Goal: Transaction & Acquisition: Purchase product/service

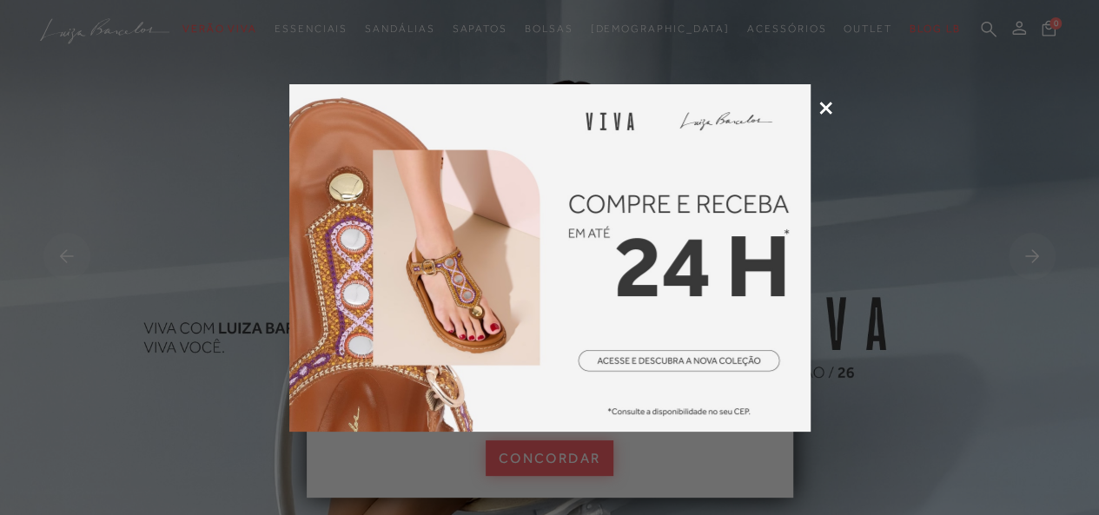
click at [824, 105] on icon at bounding box center [825, 108] width 13 height 13
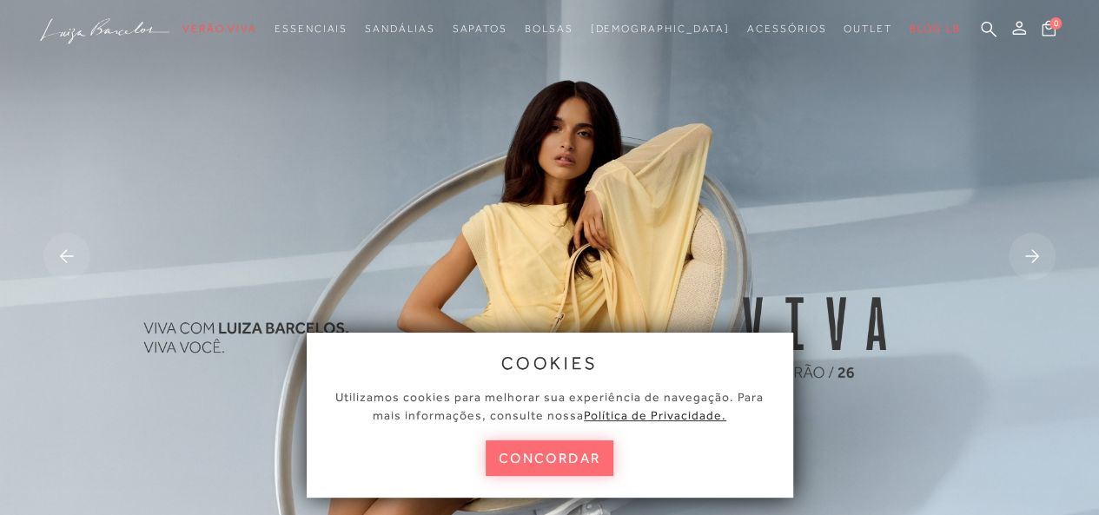
click at [566, 461] on button "concordar" at bounding box center [550, 459] width 129 height 36
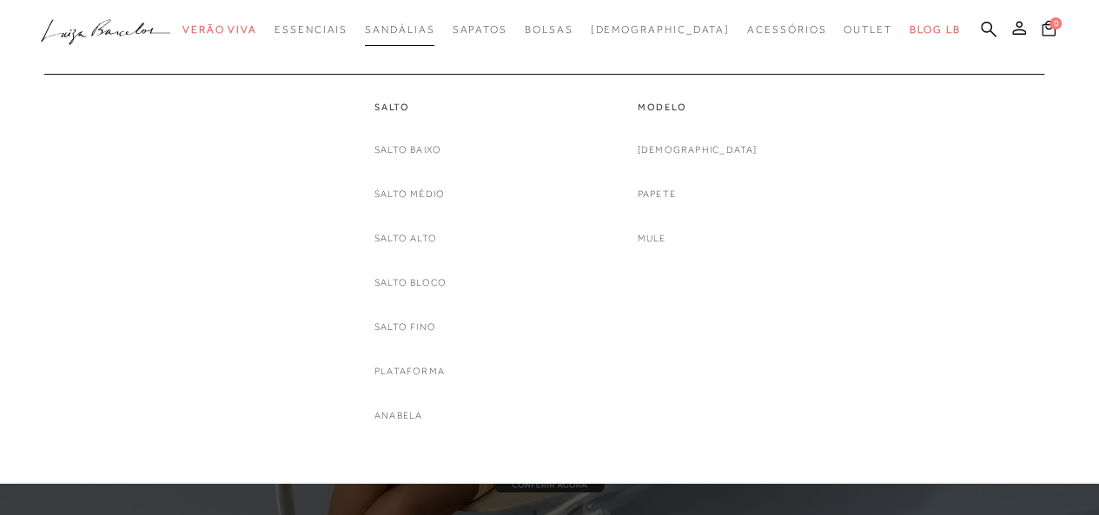
click at [433, 35] on span "Sandálias" at bounding box center [400, 29] width 70 height 12
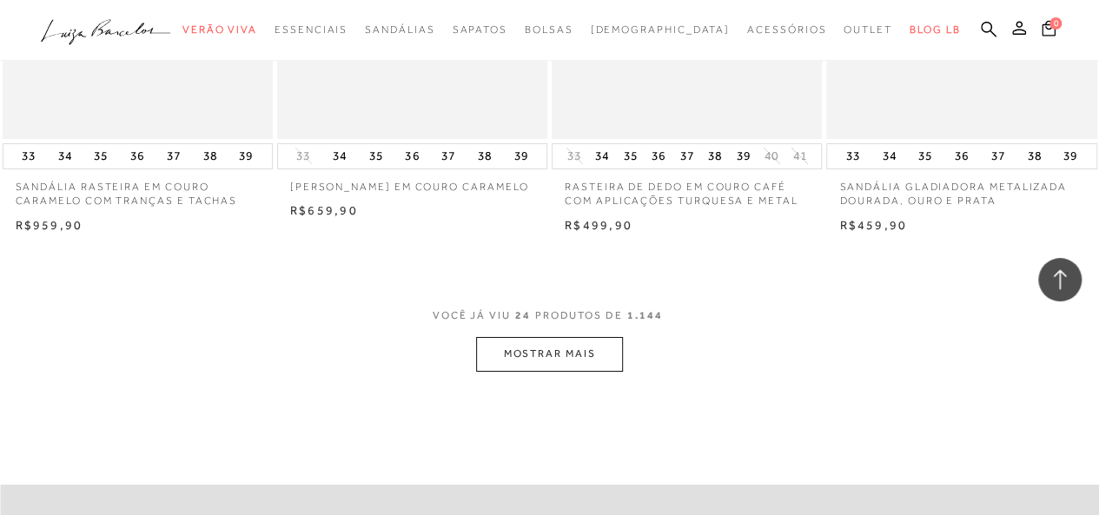
scroll to position [3215, 0]
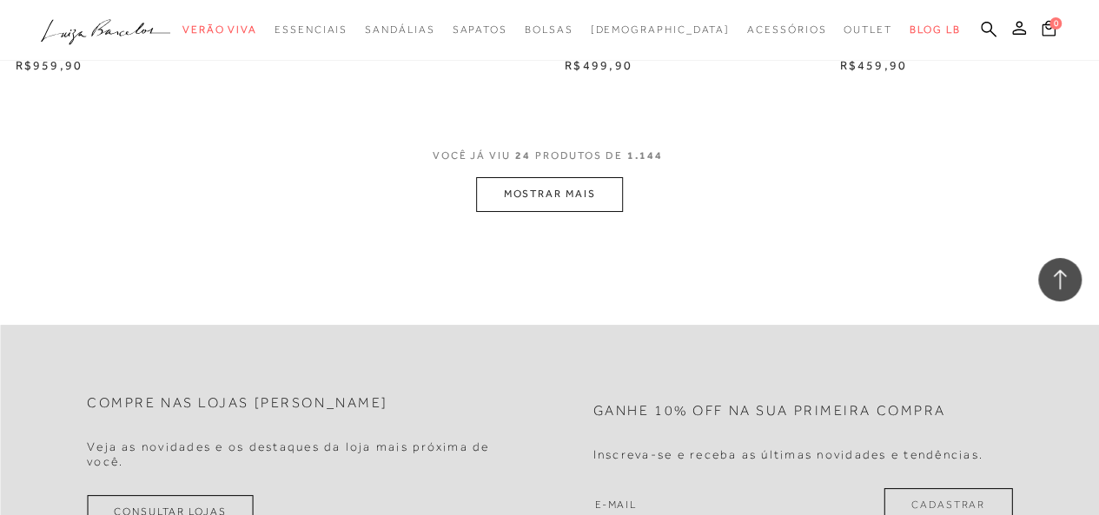
click at [567, 196] on button "MOSTRAR MAIS" at bounding box center [549, 194] width 146 height 34
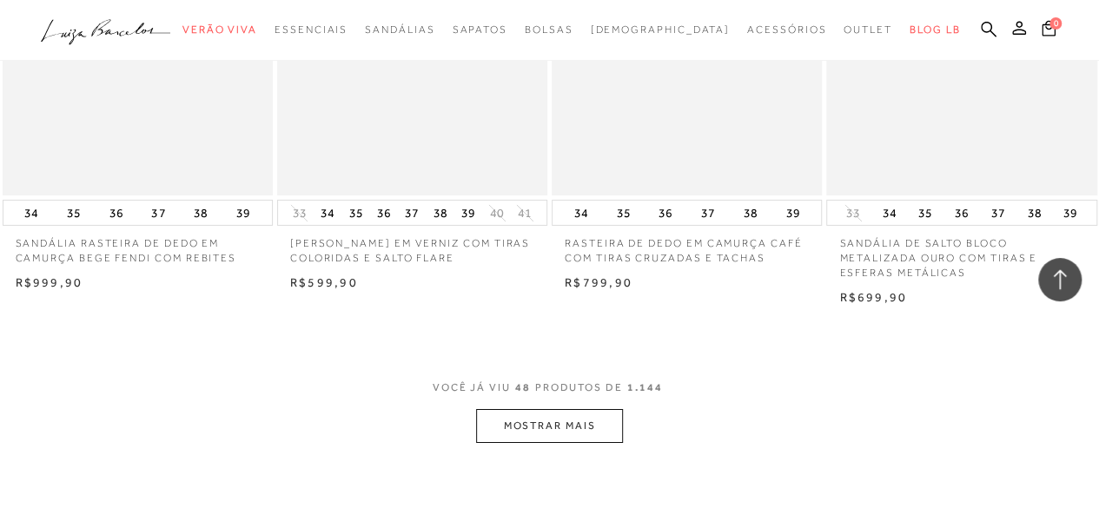
scroll to position [6256, 0]
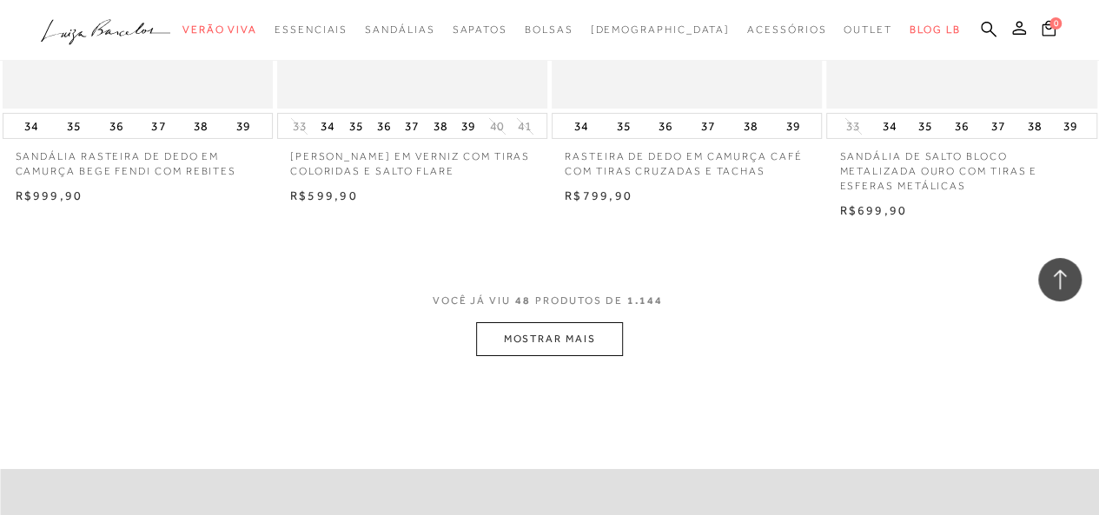
click at [523, 344] on button "MOSTRAR MAIS" at bounding box center [549, 339] width 146 height 34
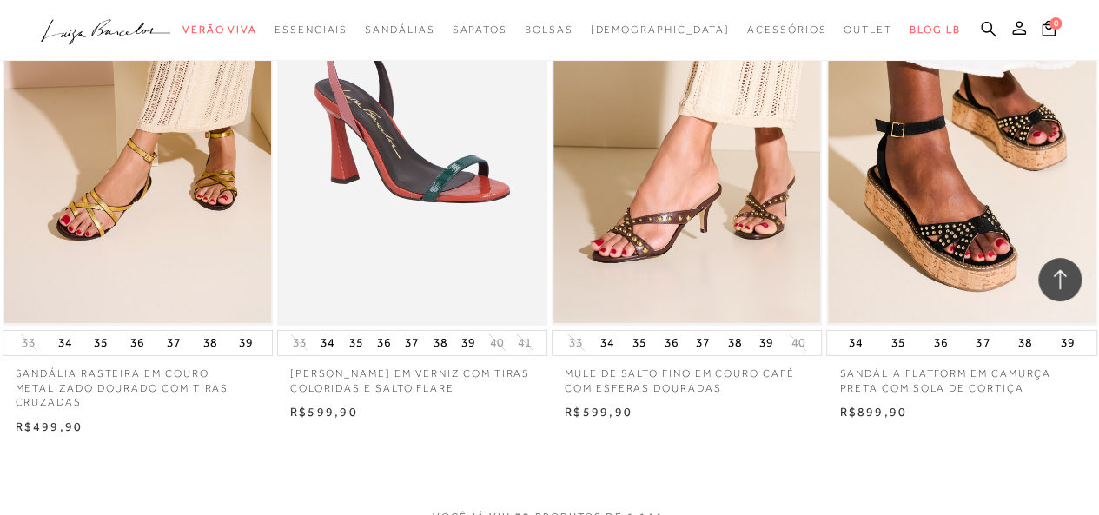
scroll to position [9471, 0]
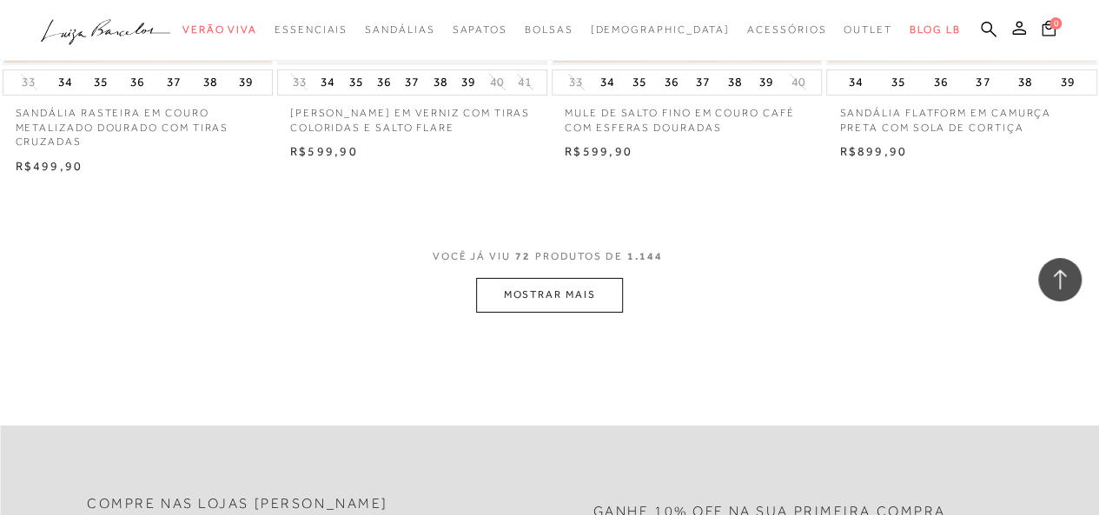
click at [523, 300] on button "MOSTRAR MAIS" at bounding box center [549, 295] width 146 height 34
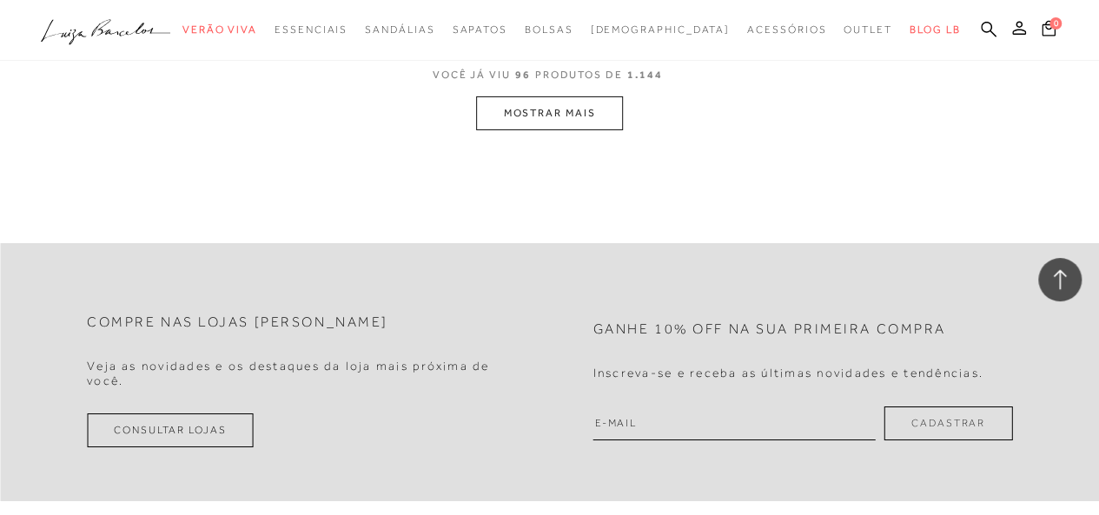
scroll to position [12860, 0]
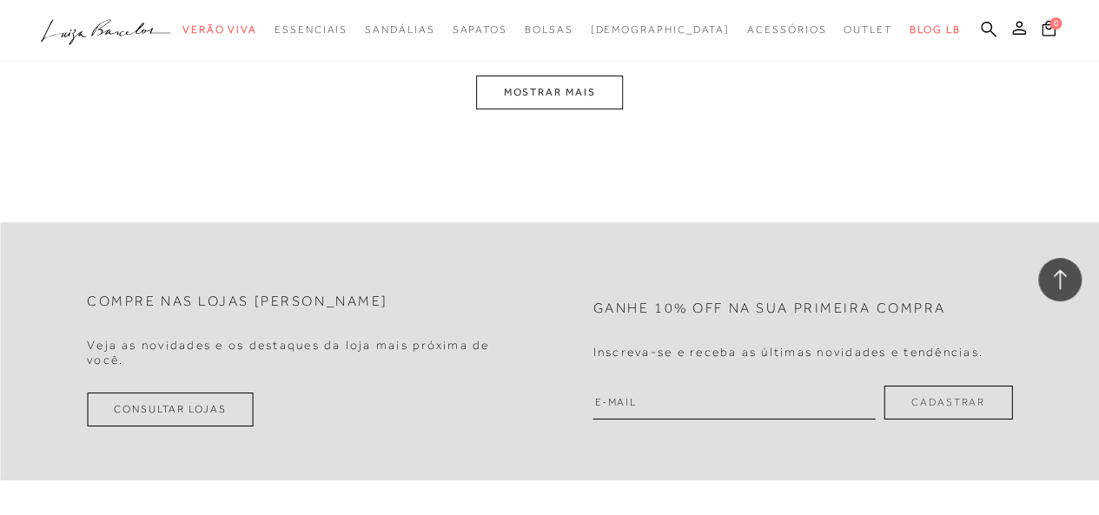
click at [582, 91] on button "MOSTRAR MAIS" at bounding box center [549, 93] width 146 height 34
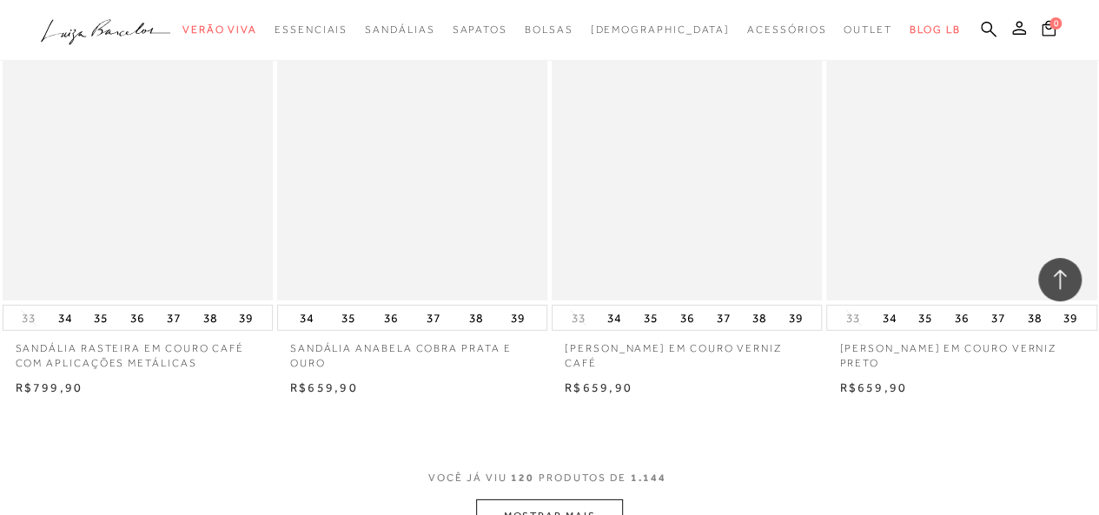
scroll to position [15726, 0]
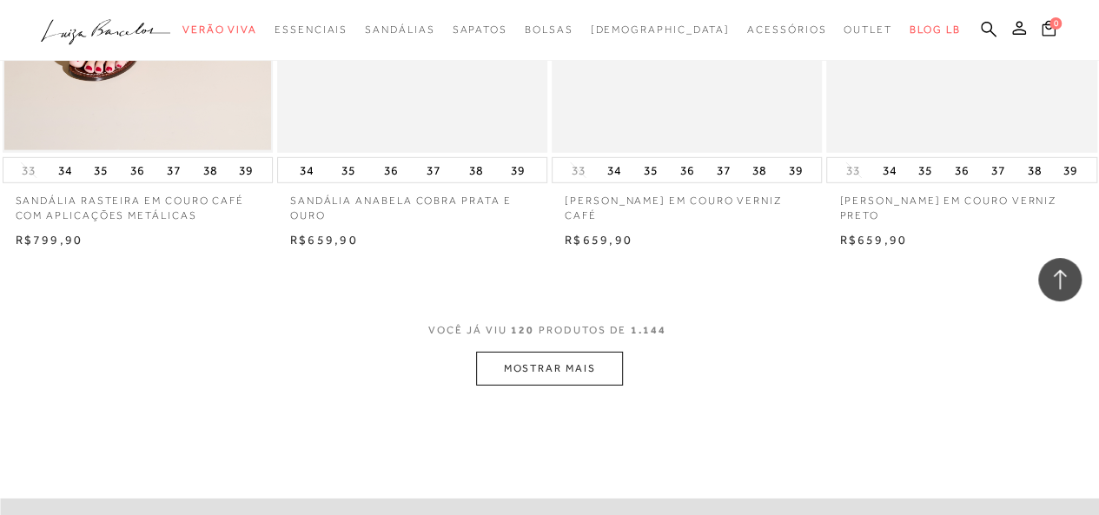
click at [555, 352] on button "MOSTRAR MAIS" at bounding box center [549, 369] width 146 height 34
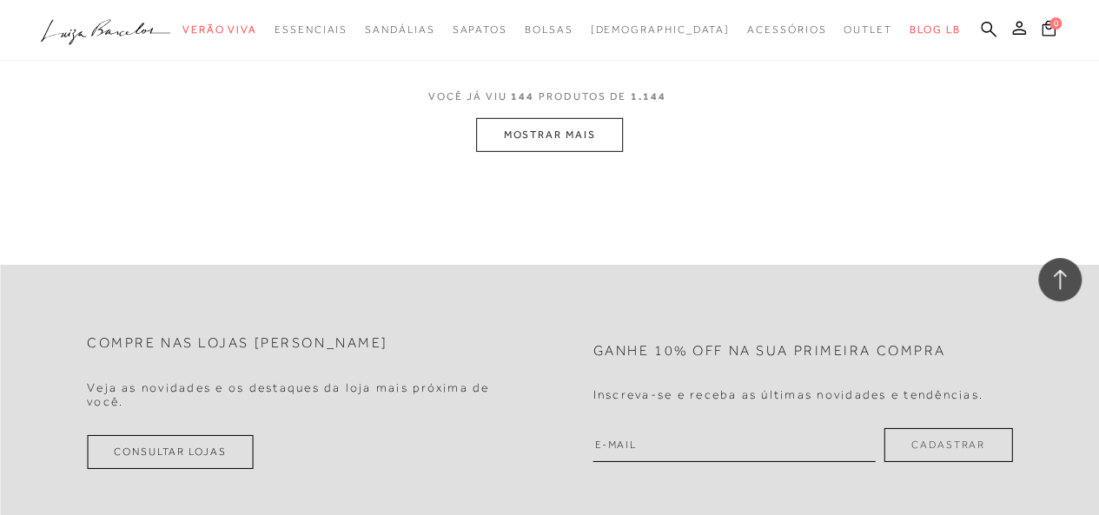
scroll to position [19115, 0]
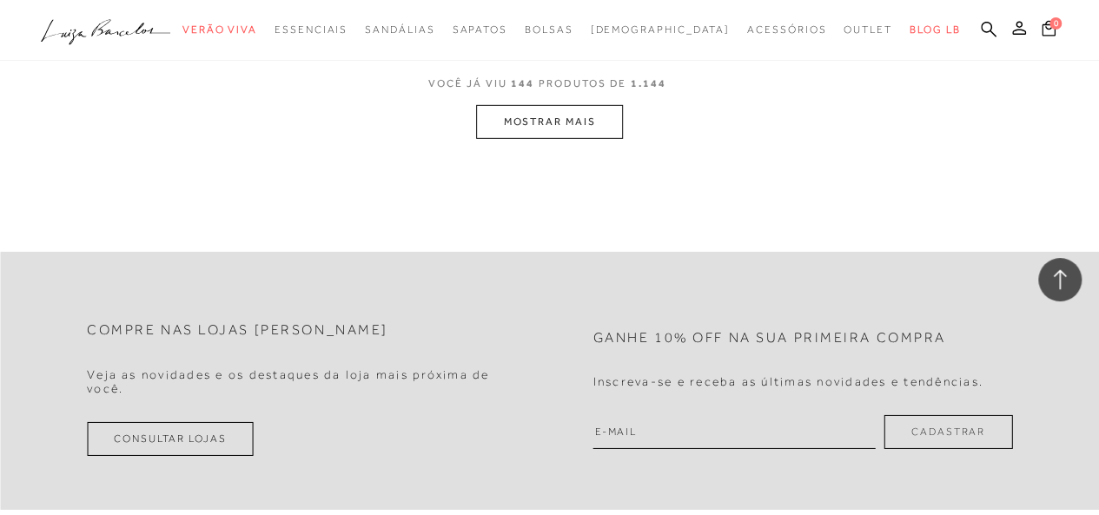
click at [559, 107] on button "MOSTRAR MAIS" at bounding box center [549, 122] width 146 height 34
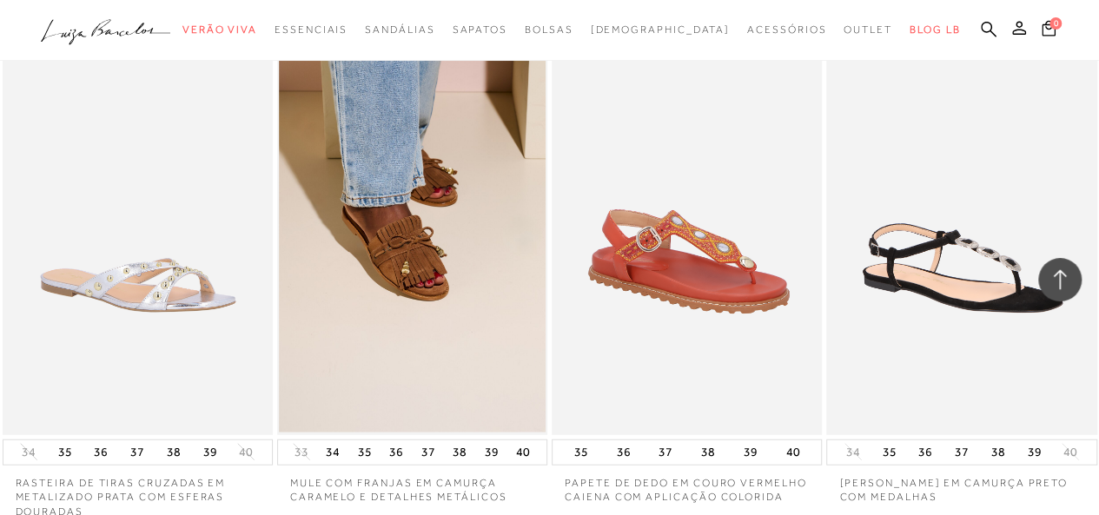
scroll to position [21939, 0]
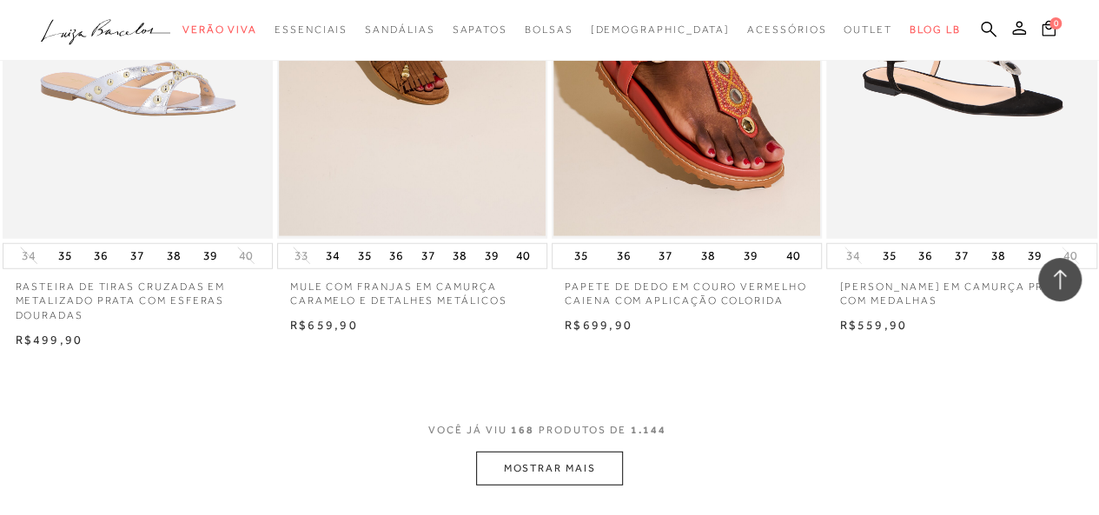
click at [547, 452] on button "MOSTRAR MAIS" at bounding box center [549, 469] width 146 height 34
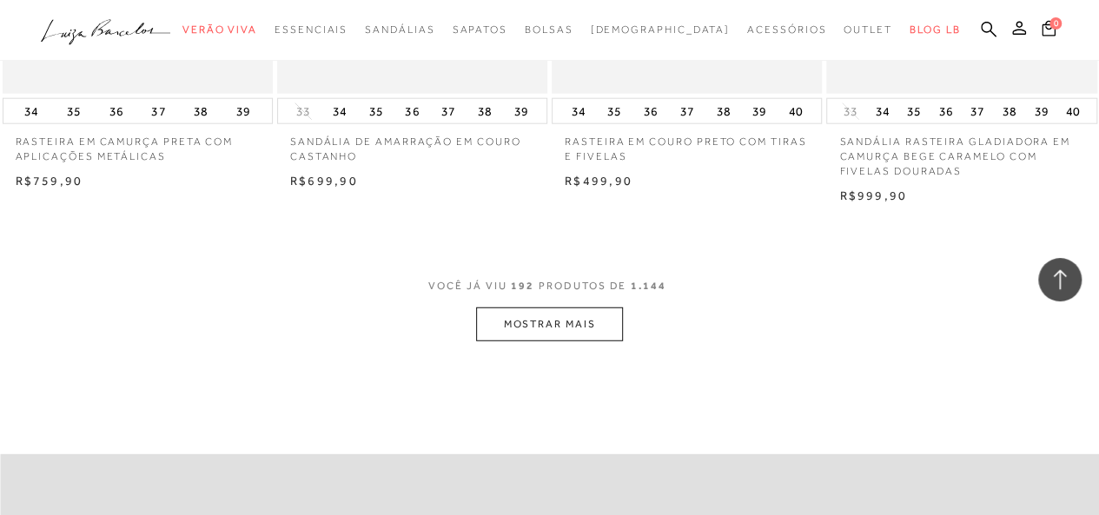
scroll to position [25241, 0]
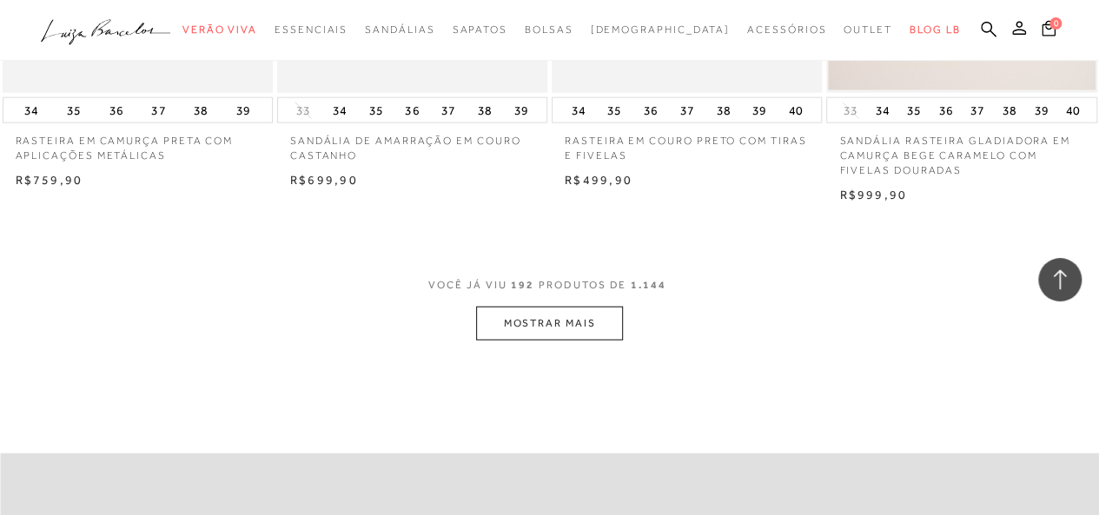
click at [534, 307] on button "MOSTRAR MAIS" at bounding box center [549, 324] width 146 height 34
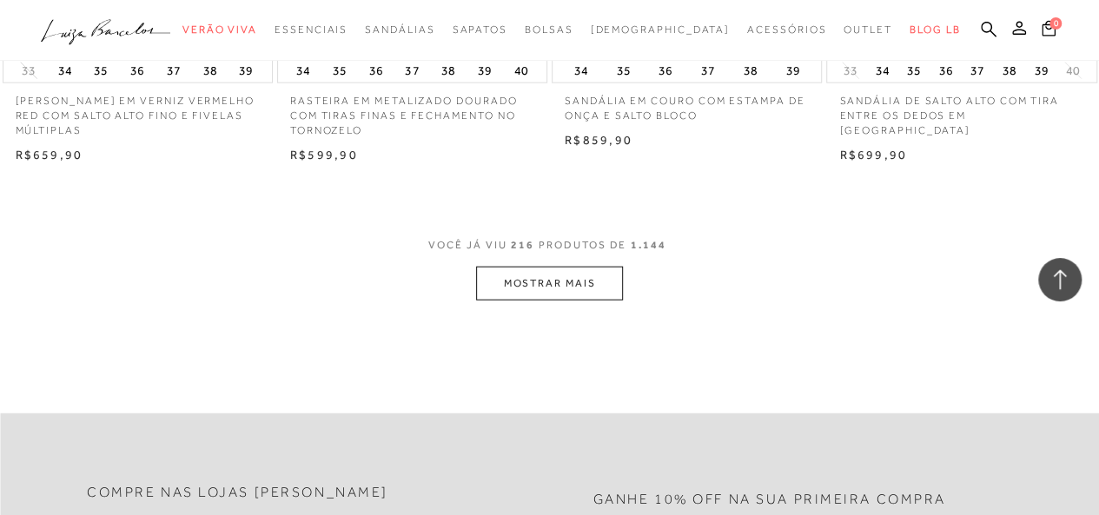
scroll to position [28456, 0]
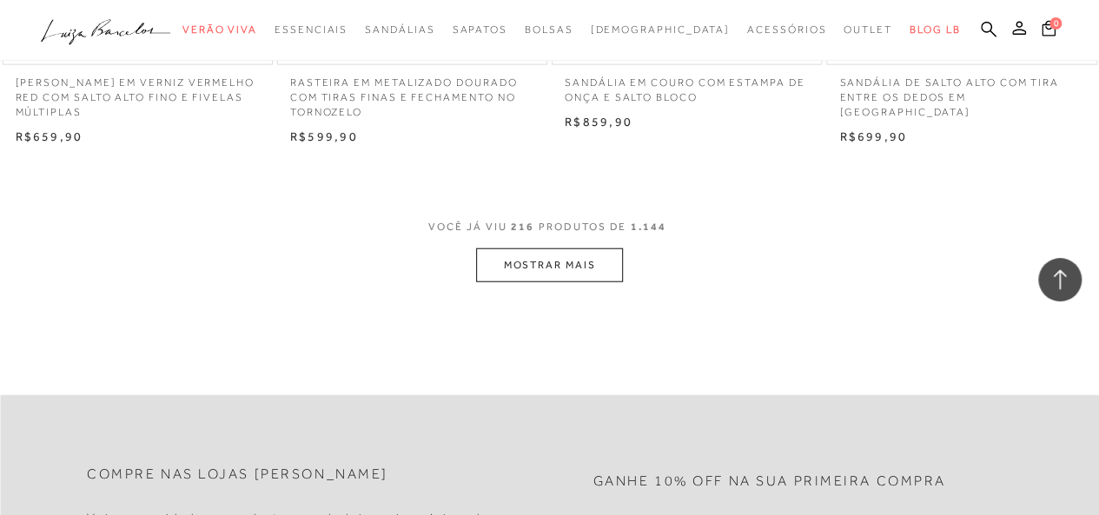
click at [545, 249] on button "MOSTRAR MAIS" at bounding box center [549, 266] width 146 height 34
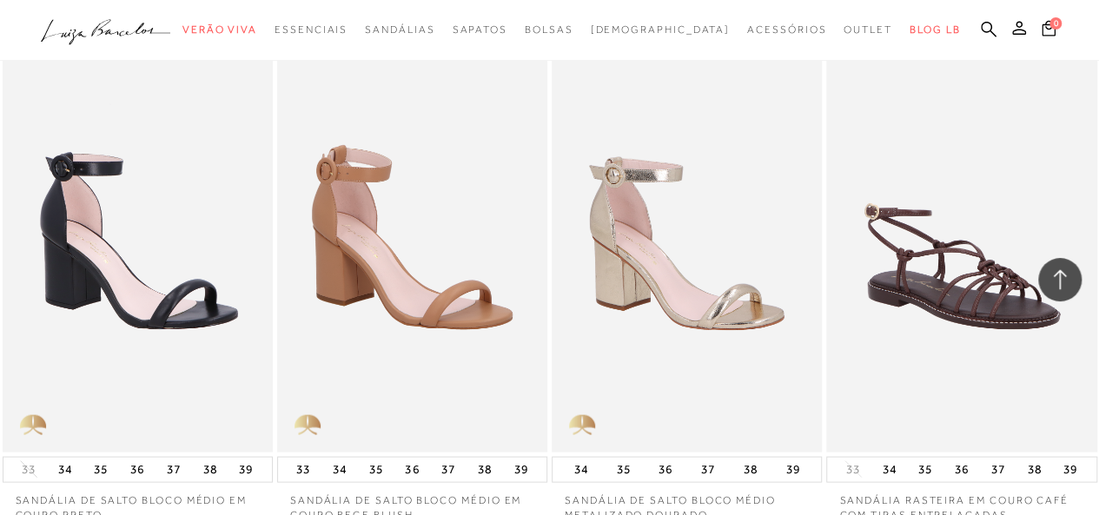
scroll to position [31671, 0]
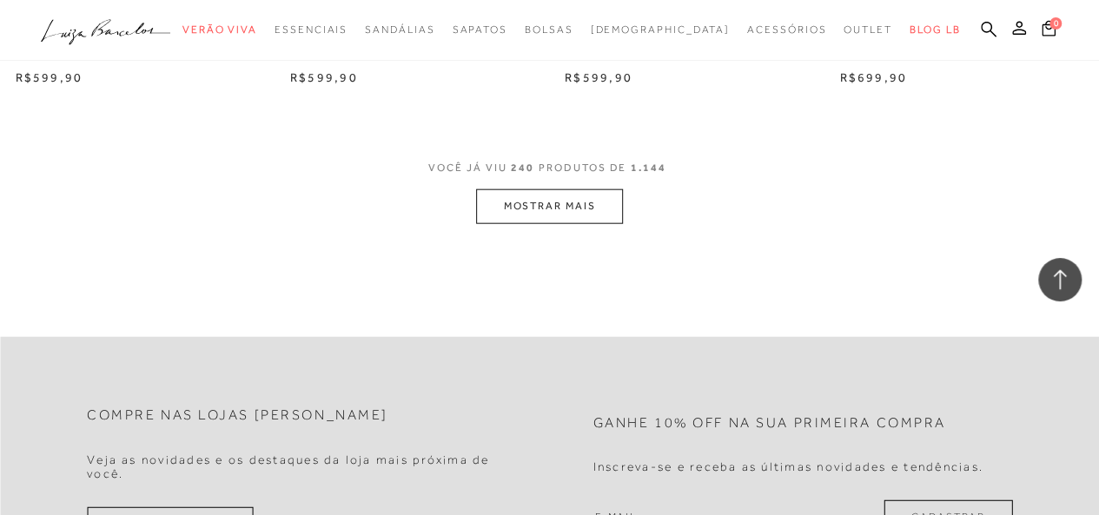
click at [557, 189] on button "MOSTRAR MAIS" at bounding box center [549, 206] width 146 height 34
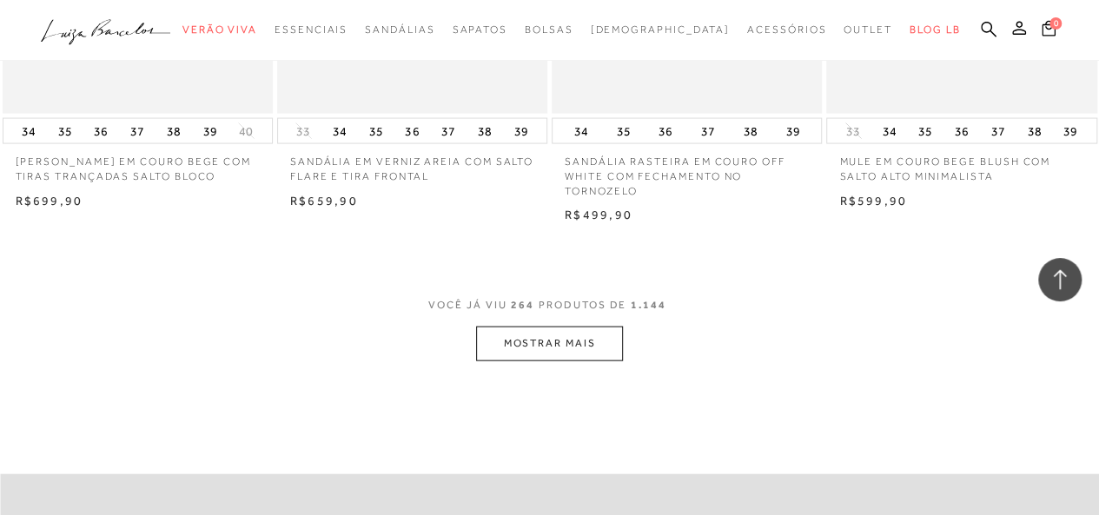
scroll to position [34799, 0]
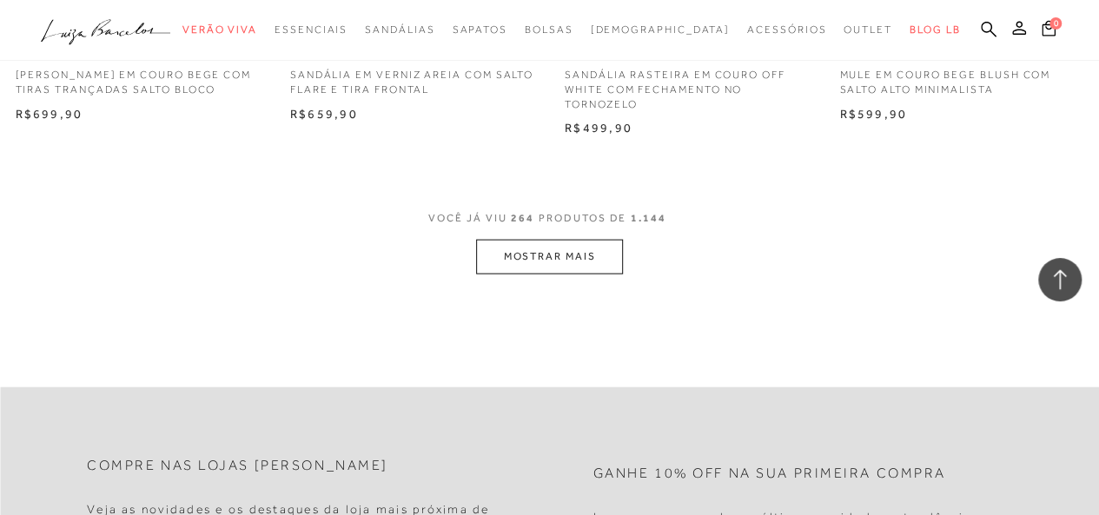
click at [533, 241] on button "MOSTRAR MAIS" at bounding box center [549, 257] width 146 height 34
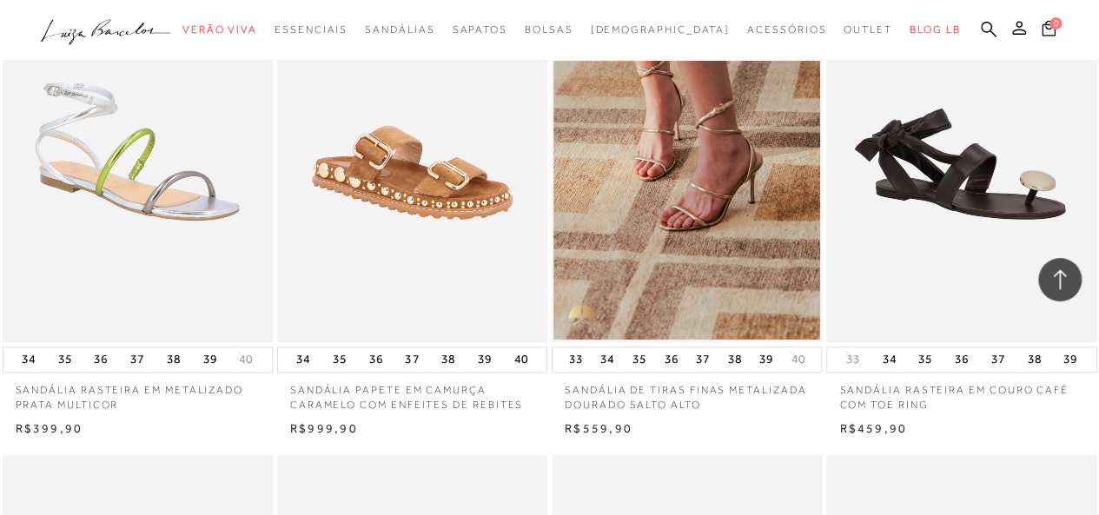
scroll to position [36624, 0]
